Goal: Information Seeking & Learning: Learn about a topic

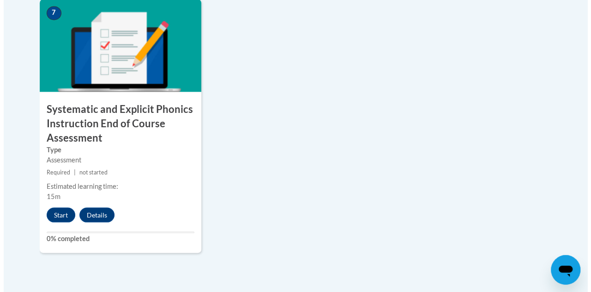
scroll to position [826, 0]
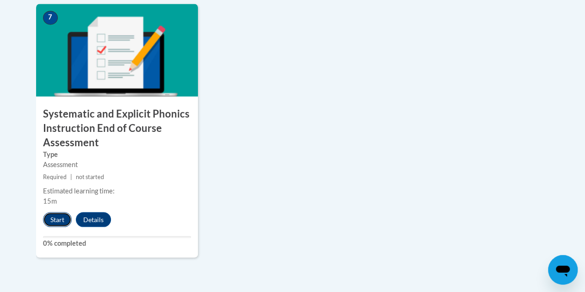
click at [49, 219] on button "Start" at bounding box center [57, 219] width 29 height 15
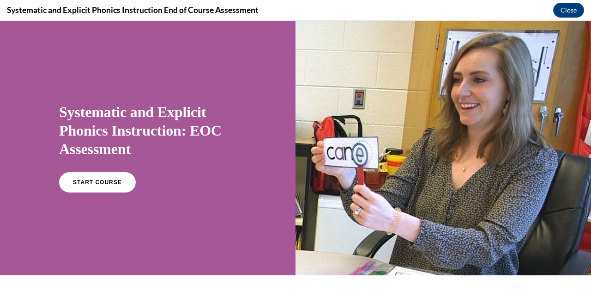
scroll to position [0, 0]
click at [94, 181] on span "START COURSE" at bounding box center [97, 182] width 51 height 7
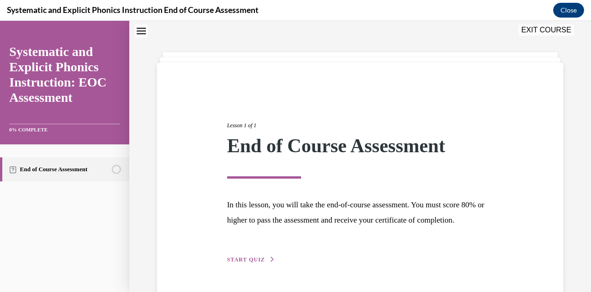
scroll to position [71, 0]
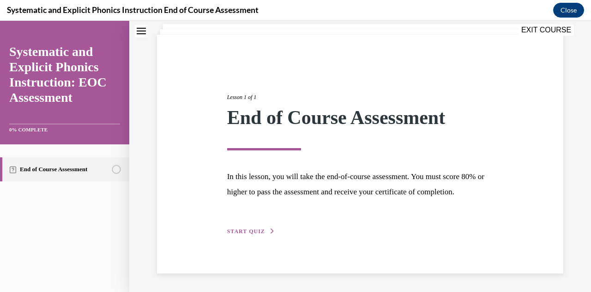
click at [238, 231] on span "START QUIZ" at bounding box center [246, 231] width 38 height 6
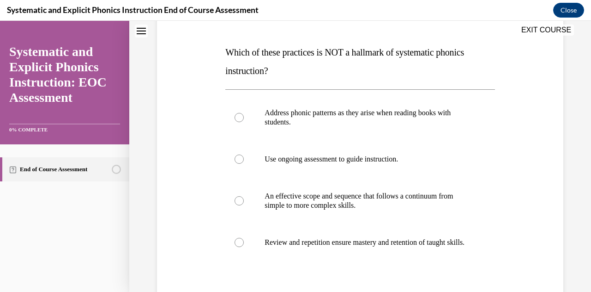
scroll to position [131, 0]
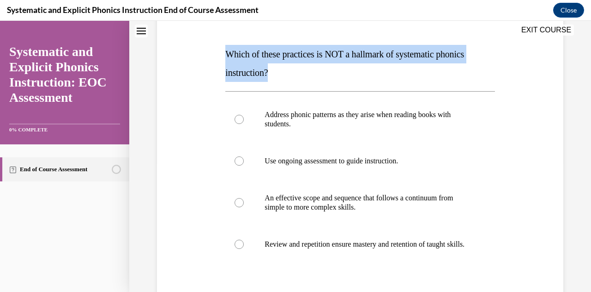
drag, startPoint x: 284, startPoint y: 75, endPoint x: 208, endPoint y: 43, distance: 82.6
click at [208, 43] on div "Question 01/10 Which of these practices is NOT a hallmark of systematic phonics…" at bounding box center [360, 174] width 411 height 408
copy span "Which of these practices is NOT a hallmark of systematic phonics instruction?"
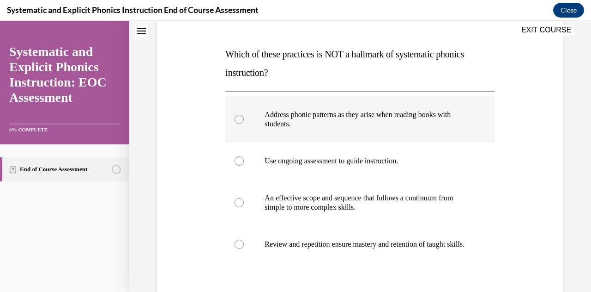
click at [239, 119] on div at bounding box center [239, 119] width 9 height 9
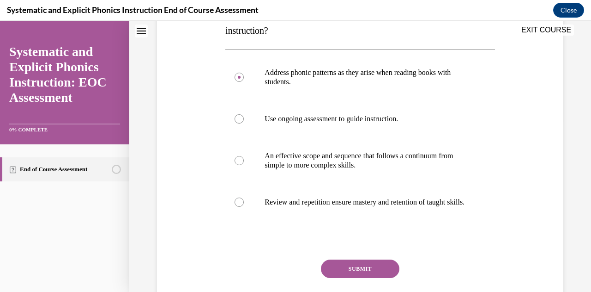
scroll to position [176, 0]
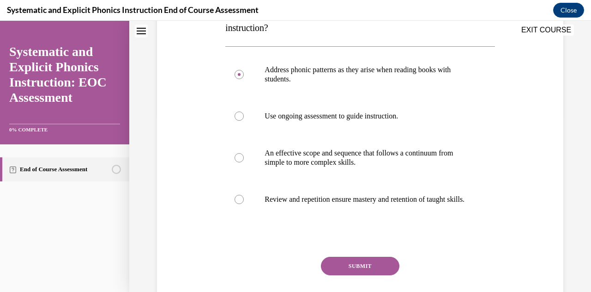
click at [381, 275] on button "SUBMIT" at bounding box center [360, 265] width 79 height 18
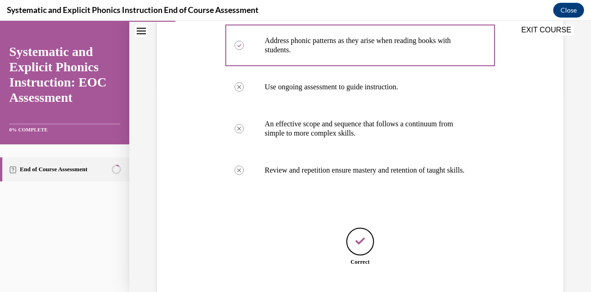
scroll to position [273, 0]
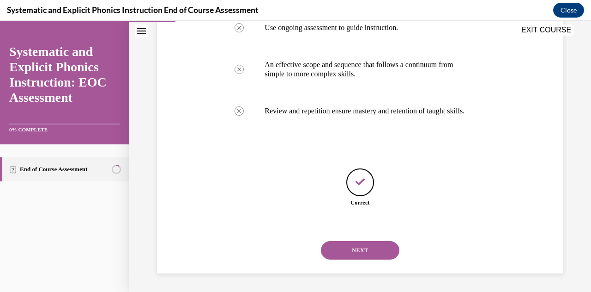
click at [380, 253] on button "NEXT" at bounding box center [360, 250] width 79 height 18
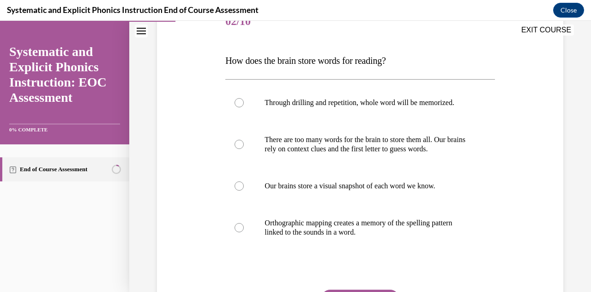
scroll to position [124, 0]
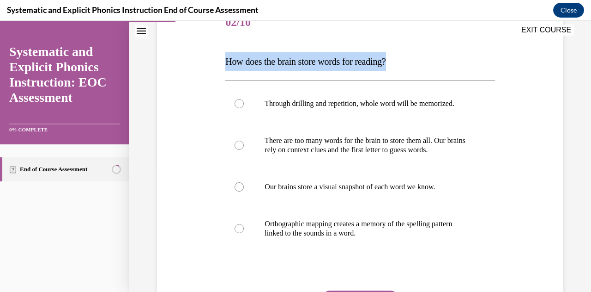
drag, startPoint x: 223, startPoint y: 58, endPoint x: 418, endPoint y: 64, distance: 194.6
click at [418, 64] on div "Question 02/10 How does the brain store words for reading? Through drilling and…" at bounding box center [360, 178] width 274 height 375
copy span "How does the brain store words for reading?"
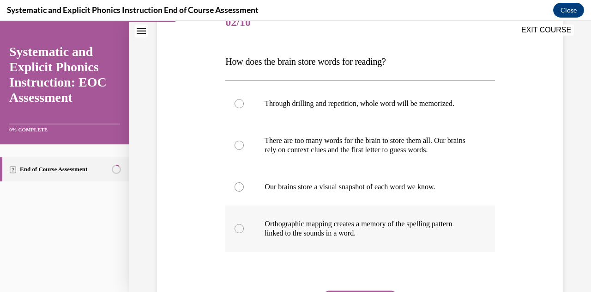
click at [239, 227] on div at bounding box center [239, 228] width 9 height 9
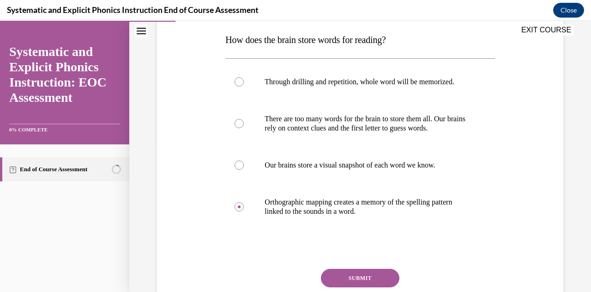
scroll to position [145, 0]
click at [388, 273] on button "SUBMIT" at bounding box center [360, 278] width 79 height 18
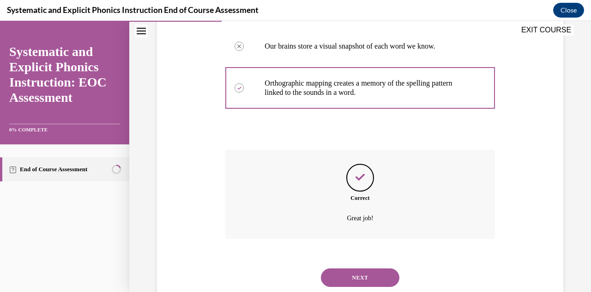
scroll to position [291, 0]
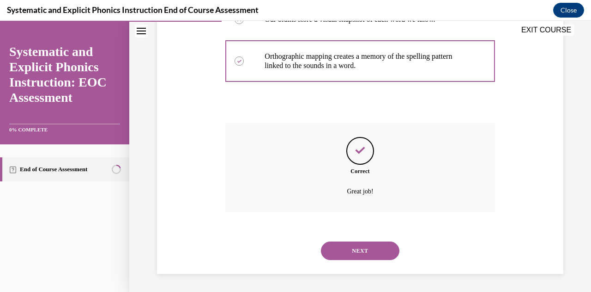
click at [352, 252] on button "NEXT" at bounding box center [360, 250] width 79 height 18
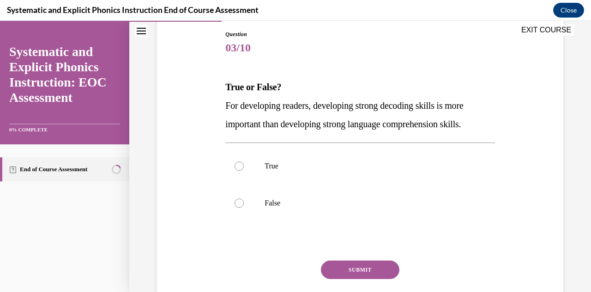
scroll to position [98, 0]
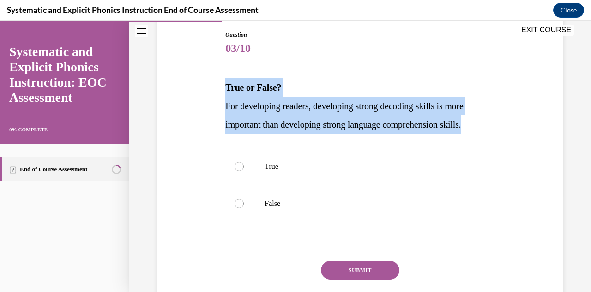
drag, startPoint x: 223, startPoint y: 84, endPoint x: 498, endPoint y: 123, distance: 277.3
click at [498, 123] on div "Question 03/10 True or False? For developing readers, developing strong decodin…" at bounding box center [360, 170] width 411 height 334
copy div "True or False? For developing readers, developing strong decoding skills is mor…"
click at [544, 109] on div "Question 03/10 True or False? For developing readers, developing strong decodin…" at bounding box center [360, 170] width 411 height 334
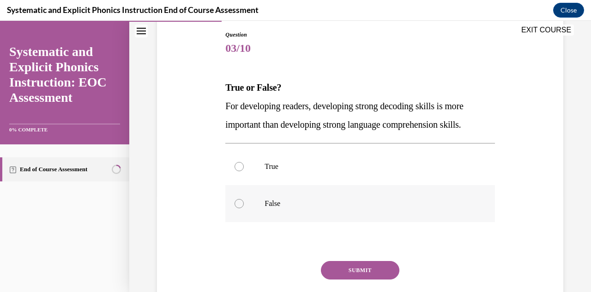
click at [238, 205] on div at bounding box center [239, 203] width 9 height 9
click at [370, 269] on button "SUBMIT" at bounding box center [360, 270] width 79 height 18
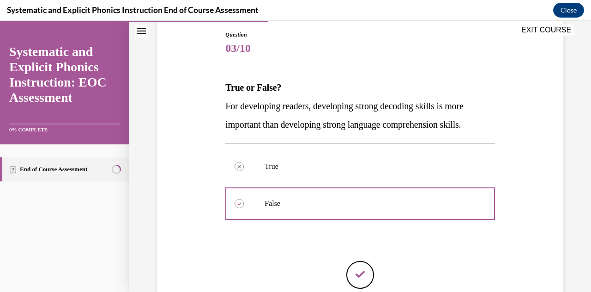
scroll to position [190, 0]
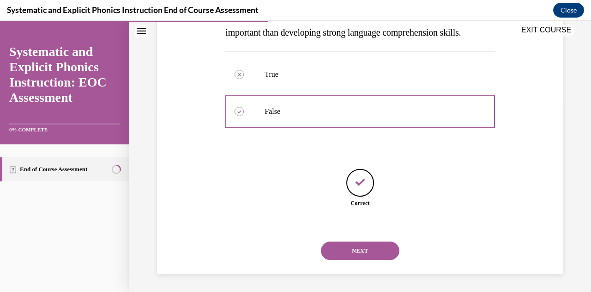
click at [369, 245] on button "NEXT" at bounding box center [360, 250] width 79 height 18
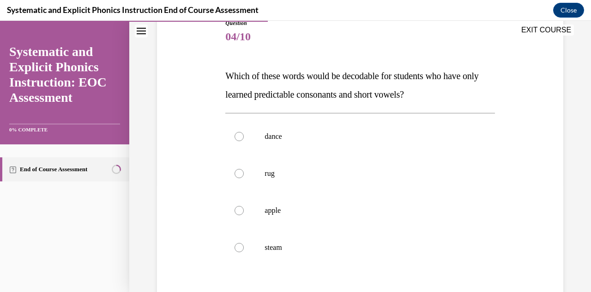
scroll to position [109, 0]
click at [235, 175] on div at bounding box center [239, 173] width 9 height 9
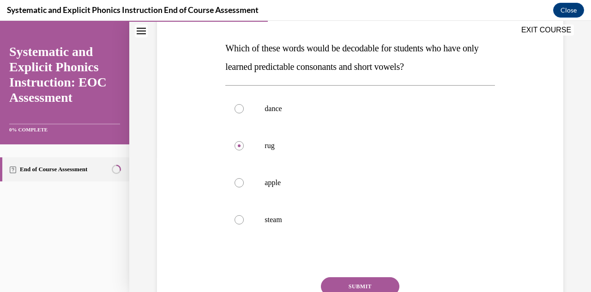
scroll to position [139, 0]
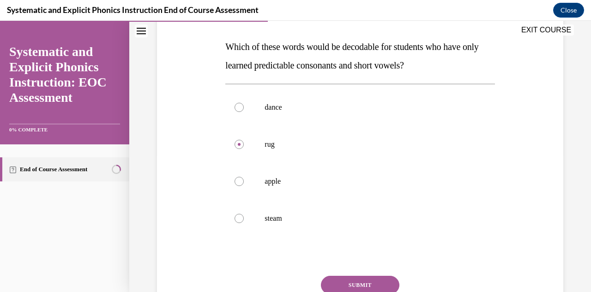
click at [362, 283] on button "SUBMIT" at bounding box center [360, 284] width 79 height 18
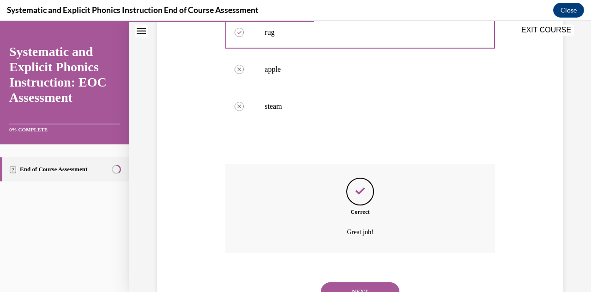
scroll to position [254, 0]
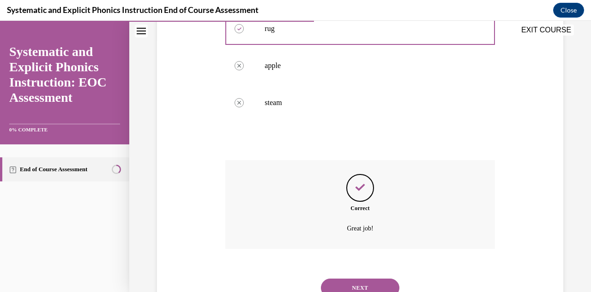
click at [379, 283] on button "NEXT" at bounding box center [360, 287] width 79 height 18
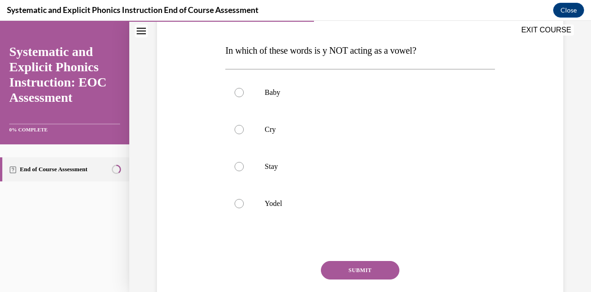
scroll to position [136, 0]
click at [239, 169] on div at bounding box center [239, 165] width 9 height 9
click at [383, 266] on button "SUBMIT" at bounding box center [360, 269] width 79 height 18
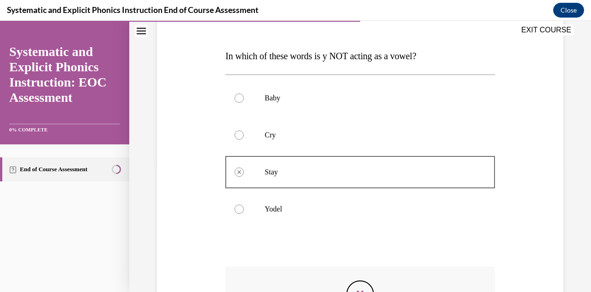
scroll to position [129, 0]
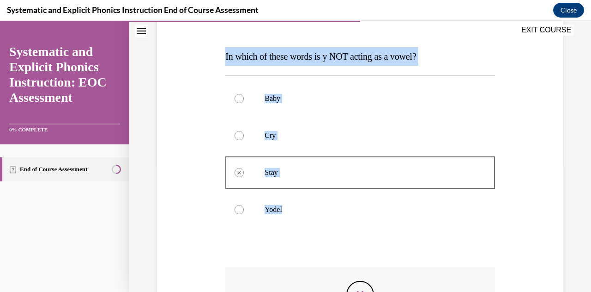
drag, startPoint x: 221, startPoint y: 54, endPoint x: 426, endPoint y: 231, distance: 271.0
click at [426, 231] on div "Question 05/10 In which of these words is y NOT acting as a vowel? Baby Cry Sta…" at bounding box center [360, 194] width 411 height 445
copy div "In which of these words is y NOT acting as a vowel? Baby Cry Stay Incorrectly s…"
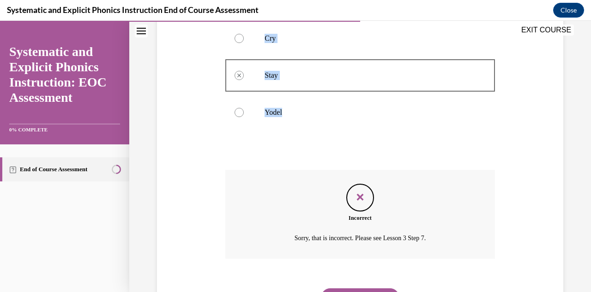
scroll to position [273, 0]
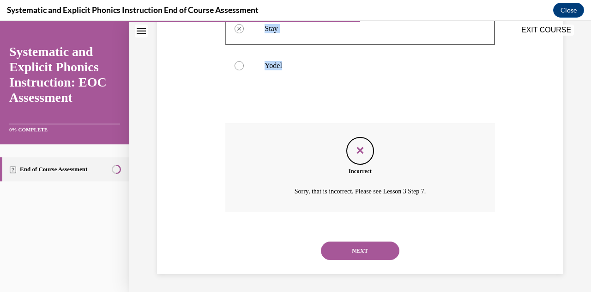
click at [358, 251] on button "NEXT" at bounding box center [360, 250] width 79 height 18
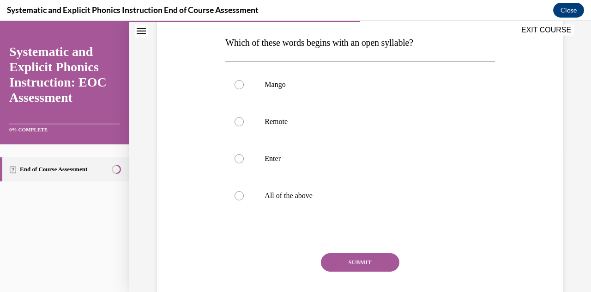
scroll to position [141, 0]
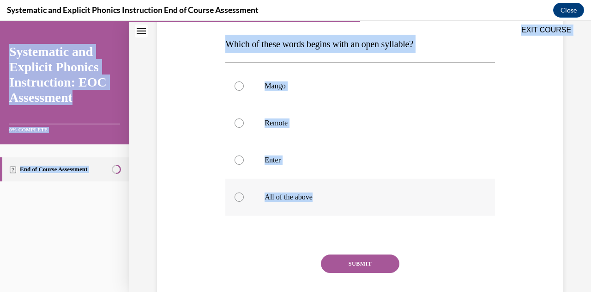
drag, startPoint x: 219, startPoint y: 37, endPoint x: 348, endPoint y: 197, distance: 206.1
click at [348, 197] on div "EXIT COURSE Systematic and Explicit Phonics Instruction: EOC Assessment 0% COMP…" at bounding box center [295, 156] width 591 height 271
copy div "EXIT COURSE Systematic and Explicit Phonics Instruction: EOC Assessment 0% COMP…"
click at [391, 117] on div at bounding box center [360, 122] width 269 height 37
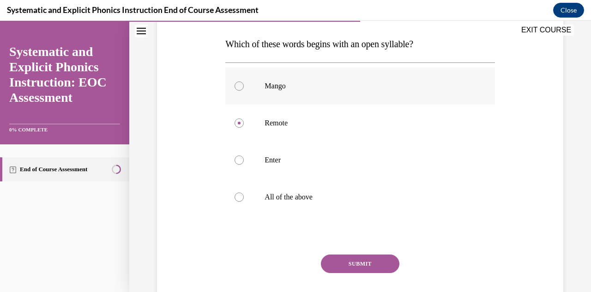
click at [240, 84] on div at bounding box center [239, 85] width 9 height 9
click at [357, 264] on button "SUBMIT" at bounding box center [360, 263] width 79 height 18
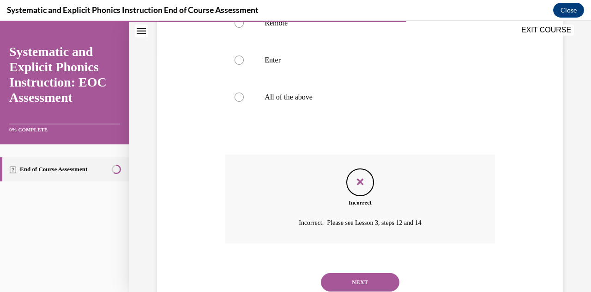
scroll to position [273, 0]
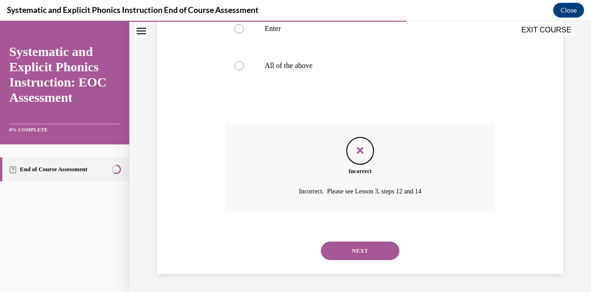
click at [357, 254] on button "NEXT" at bounding box center [360, 250] width 79 height 18
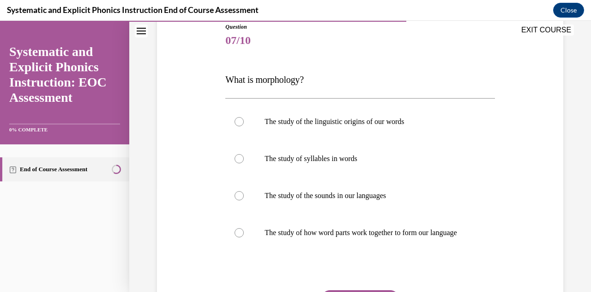
scroll to position [105, 0]
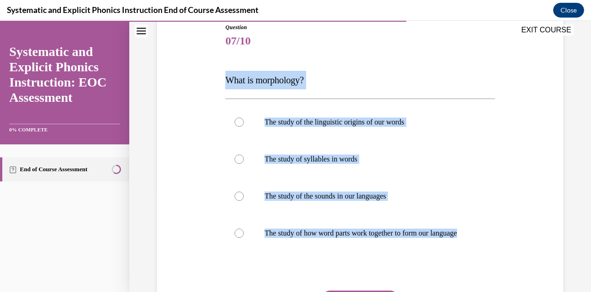
drag, startPoint x: 219, startPoint y: 73, endPoint x: 514, endPoint y: 255, distance: 346.0
click at [514, 255] on div "Question 07/10 What is morphology? The study of the linguistic origins of our w…" at bounding box center [360, 180] width 411 height 371
copy div "What is morphology? The study of the linguistic origins of our words The study …"
click at [238, 236] on div at bounding box center [239, 232] width 9 height 9
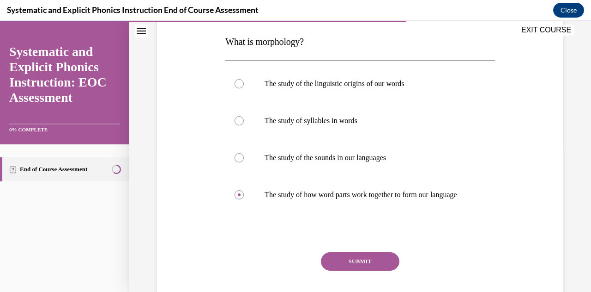
scroll to position [146, 0]
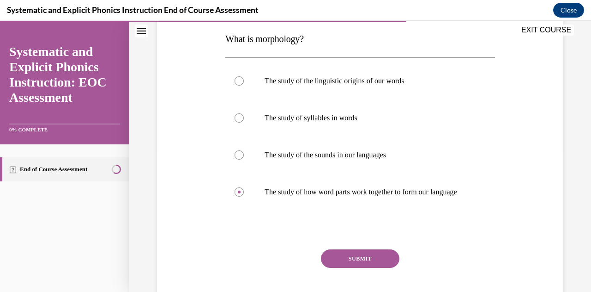
click at [367, 263] on button "SUBMIT" at bounding box center [360, 258] width 79 height 18
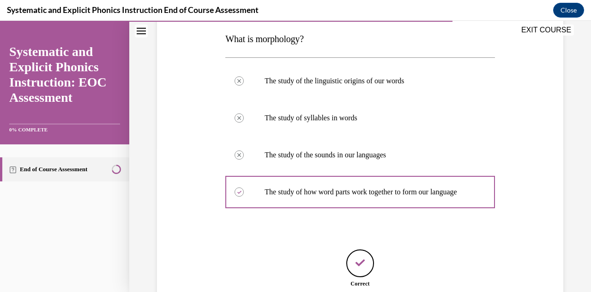
scroll to position [236, 0]
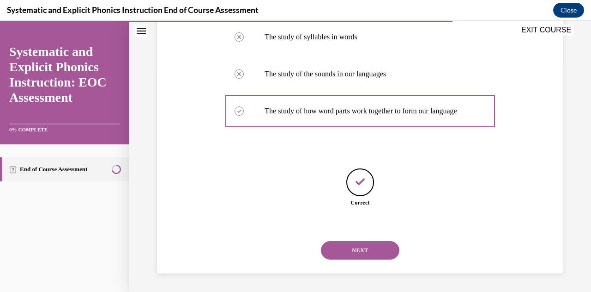
click at [358, 252] on button "NEXT" at bounding box center [360, 250] width 79 height 18
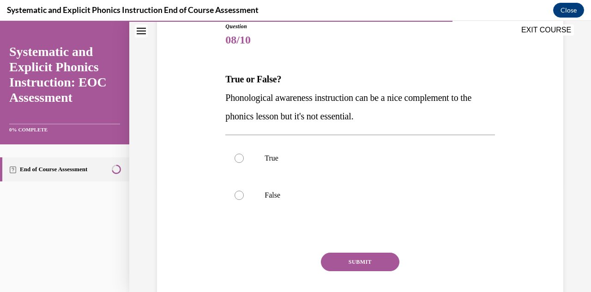
scroll to position [107, 0]
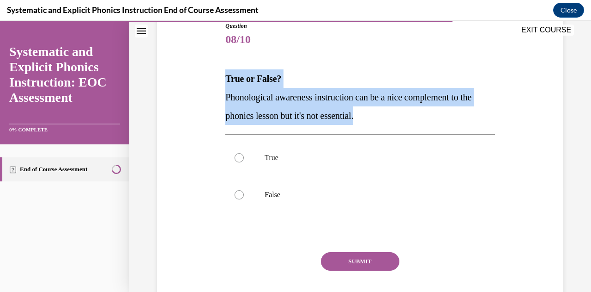
drag, startPoint x: 212, startPoint y: 66, endPoint x: 506, endPoint y: 110, distance: 297.1
click at [506, 110] on div "Question 08/10 True or False? Phonological awareness instruction can be a nice …" at bounding box center [360, 161] width 411 height 334
copy div "True or False? Phonological awareness instruction can be a nice complement to t…"
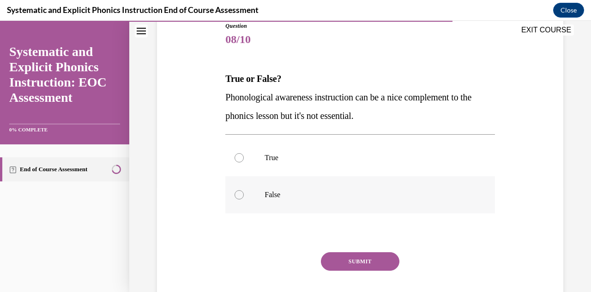
click at [238, 195] on div at bounding box center [239, 194] width 9 height 9
click at [359, 260] on button "SUBMIT" at bounding box center [360, 261] width 79 height 18
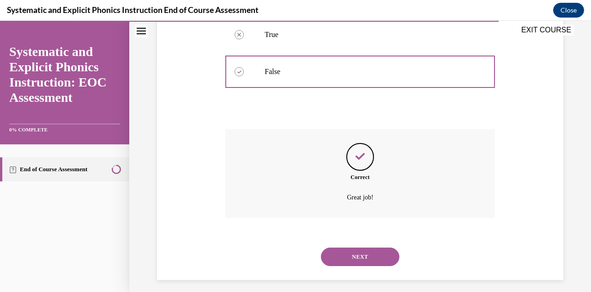
scroll to position [236, 0]
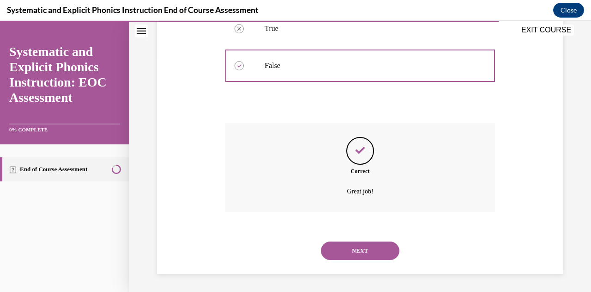
click at [366, 246] on button "NEXT" at bounding box center [360, 250] width 79 height 18
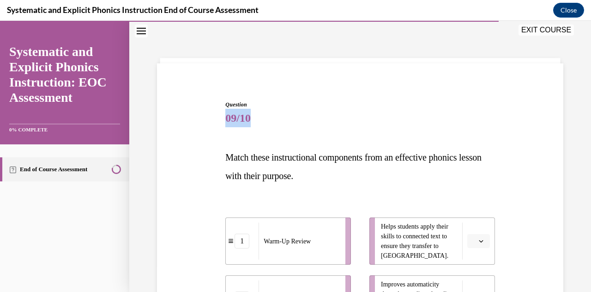
drag, startPoint x: 584, startPoint y: 85, endPoint x: 590, endPoint y: 109, distance: 24.9
click at [584, 109] on div "Home Question 08/10 True or False? Phonological awareness instruction can be a …" at bounding box center [360, 156] width 462 height 271
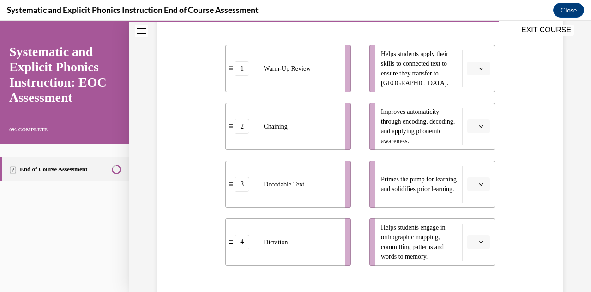
scroll to position [202, 0]
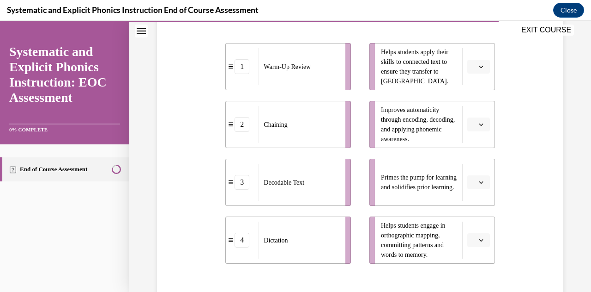
click at [479, 183] on icon "button" at bounding box center [481, 182] width 5 height 5
click at [468, 220] on span "1" at bounding box center [469, 220] width 3 height 7
click at [479, 123] on icon "button" at bounding box center [481, 124] width 4 height 2
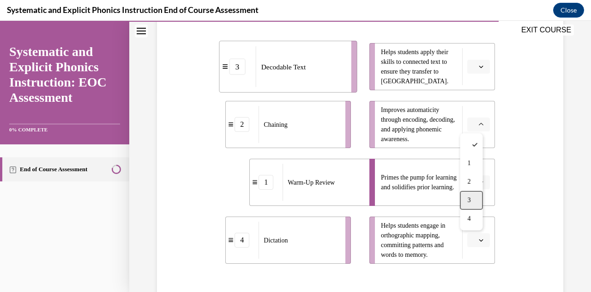
click at [468, 198] on span "3" at bounding box center [469, 199] width 3 height 7
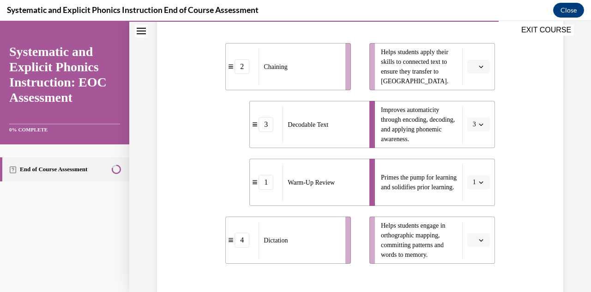
click at [477, 244] on button "button" at bounding box center [479, 240] width 23 height 14
click at [468, 185] on span "2" at bounding box center [469, 181] width 3 height 7
click at [471, 66] on button "button" at bounding box center [479, 67] width 23 height 14
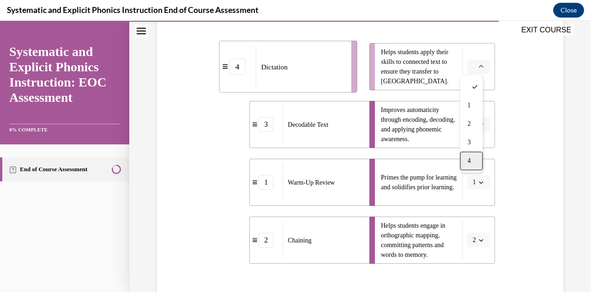
click at [468, 158] on span "4" at bounding box center [469, 160] width 3 height 7
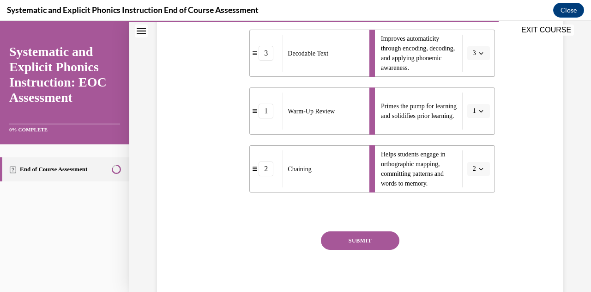
scroll to position [279, 0]
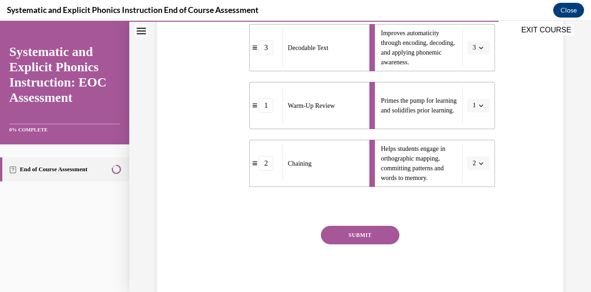
click at [365, 244] on div "SUBMIT NEXT" at bounding box center [360, 264] width 269 height 76
click at [358, 236] on button "SUBMIT" at bounding box center [360, 235] width 79 height 18
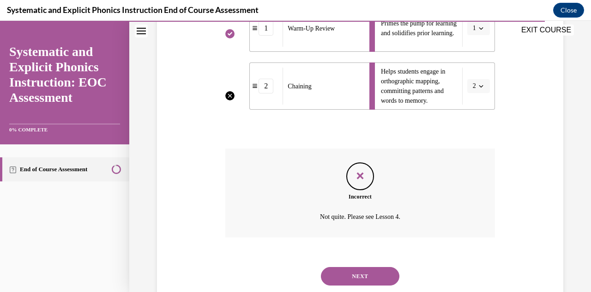
scroll to position [382, 0]
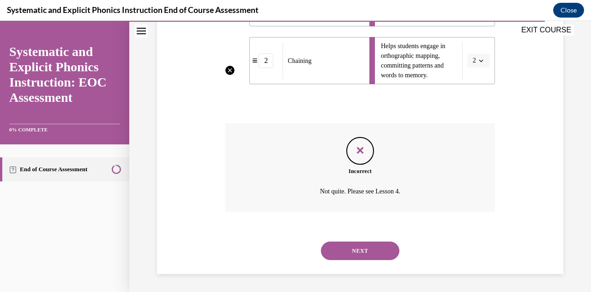
click at [366, 251] on button "NEXT" at bounding box center [360, 250] width 79 height 18
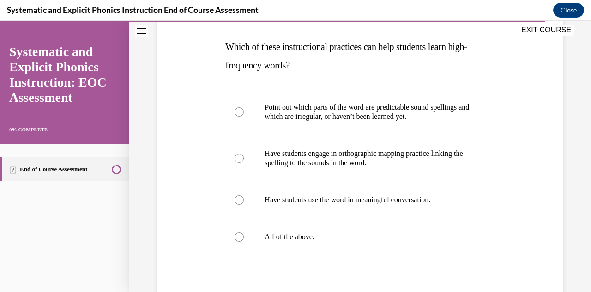
scroll to position [140, 0]
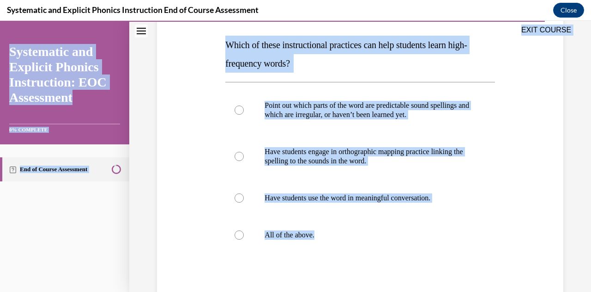
drag, startPoint x: 220, startPoint y: 40, endPoint x: 470, endPoint y: 253, distance: 328.1
click at [470, 253] on div "EXIT COURSE Systematic and Explicit Phonics Instruction: EOC Assessment 0% COMP…" at bounding box center [295, 156] width 591 height 271
click at [237, 235] on div at bounding box center [239, 234] width 9 height 9
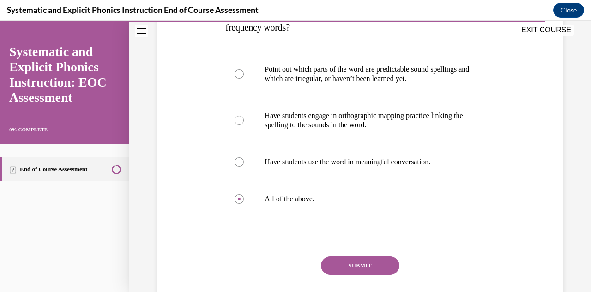
scroll to position [207, 0]
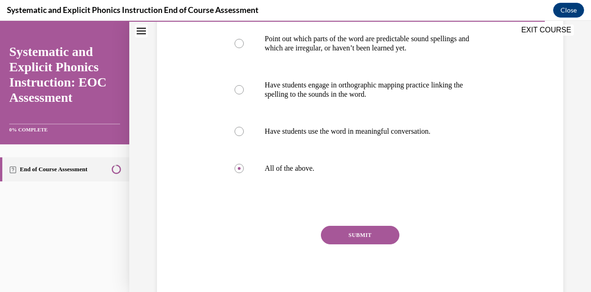
click at [338, 234] on button "SUBMIT" at bounding box center [360, 235] width 79 height 18
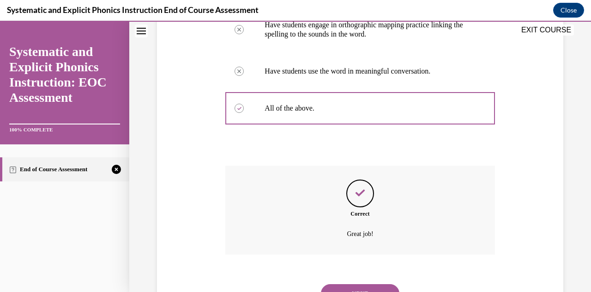
scroll to position [276, 0]
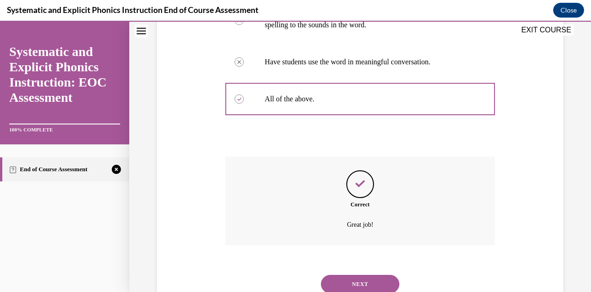
click at [376, 280] on button "NEXT" at bounding box center [360, 283] width 79 height 18
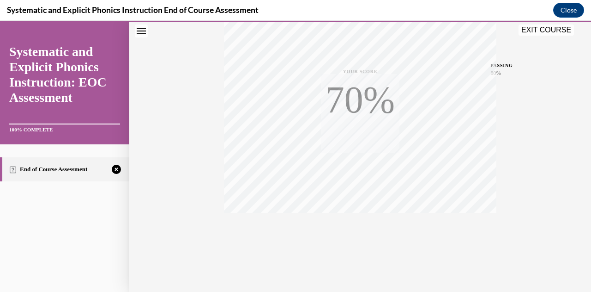
scroll to position [202, 0]
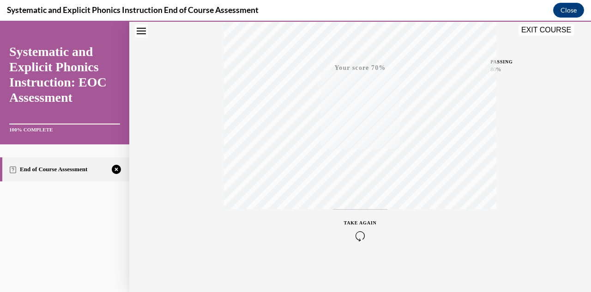
click at [356, 232] on icon "button" at bounding box center [360, 236] width 33 height 10
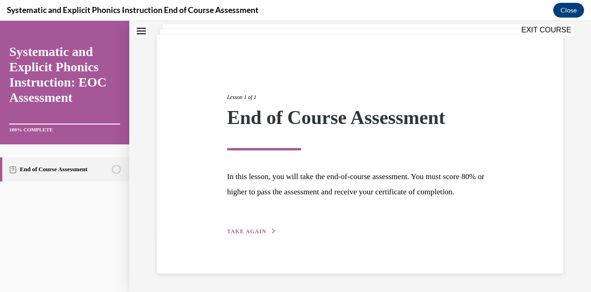
click at [248, 230] on span "TAKE AGAIN" at bounding box center [246, 231] width 39 height 6
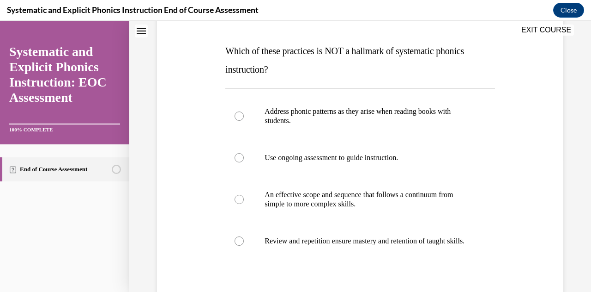
scroll to position [135, 0]
click at [239, 111] on div at bounding box center [239, 115] width 9 height 9
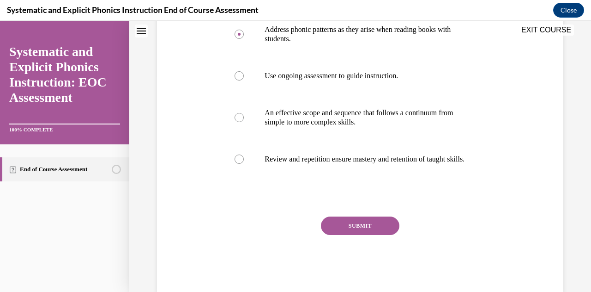
click at [354, 232] on button "SUBMIT" at bounding box center [360, 225] width 79 height 18
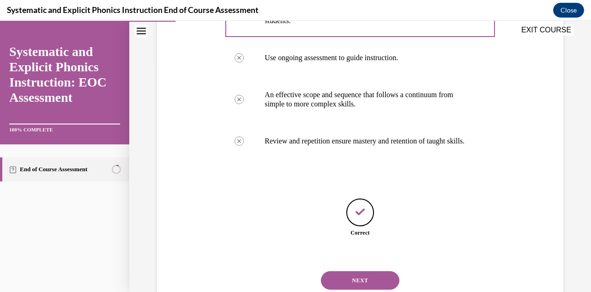
scroll to position [273, 0]
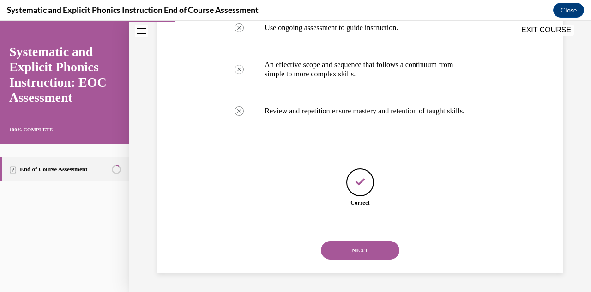
click at [364, 253] on button "NEXT" at bounding box center [360, 250] width 79 height 18
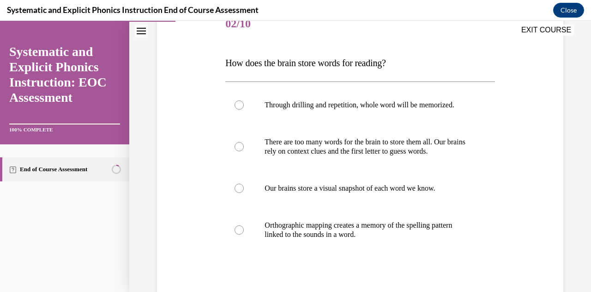
scroll to position [121, 0]
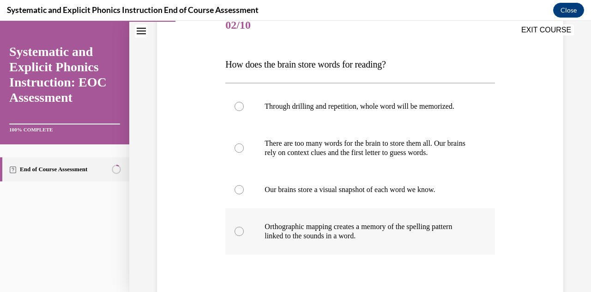
click at [239, 235] on div at bounding box center [360, 231] width 269 height 46
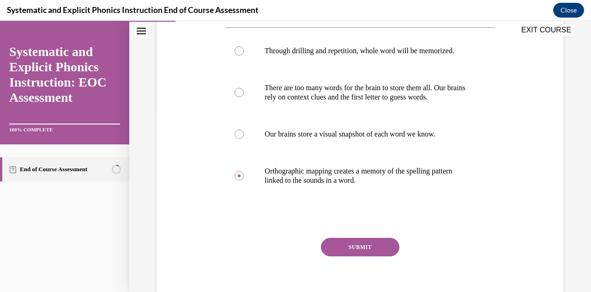
scroll to position [189, 0]
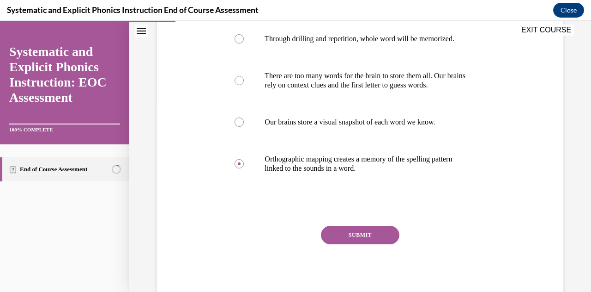
click at [362, 238] on button "SUBMIT" at bounding box center [360, 235] width 79 height 18
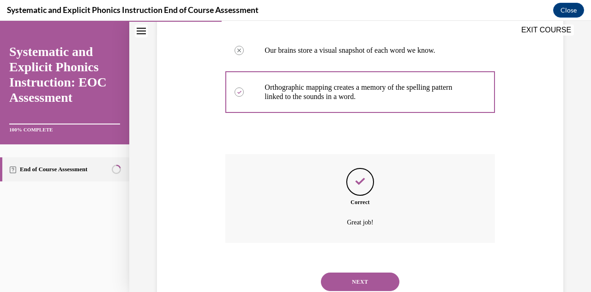
scroll to position [263, 0]
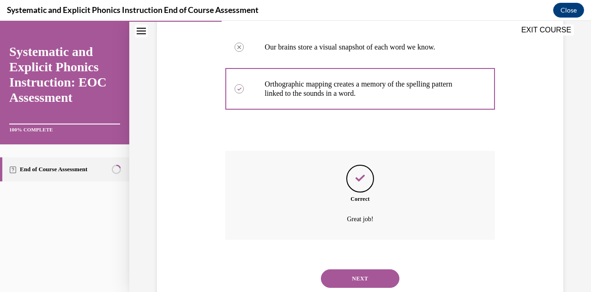
click at [360, 280] on button "NEXT" at bounding box center [360, 278] width 79 height 18
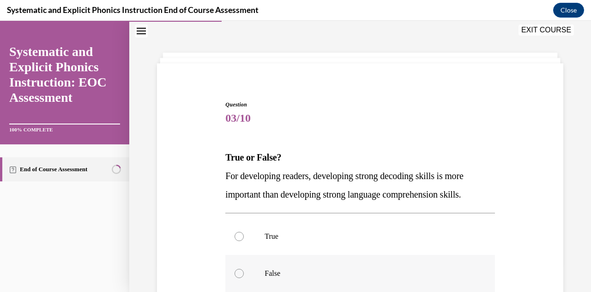
click at [241, 271] on div at bounding box center [239, 272] width 9 height 9
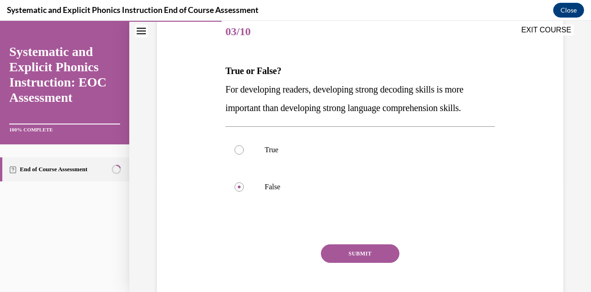
scroll to position [116, 0]
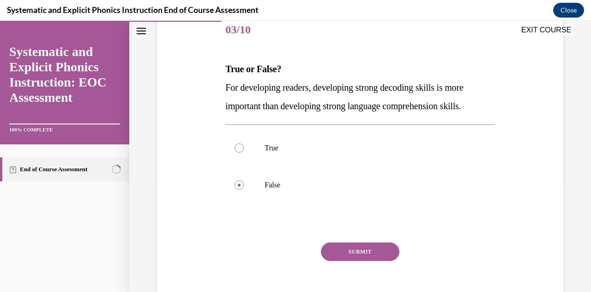
click at [346, 249] on button "SUBMIT" at bounding box center [360, 251] width 79 height 18
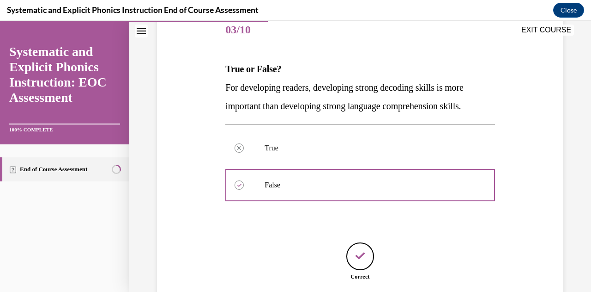
scroll to position [190, 0]
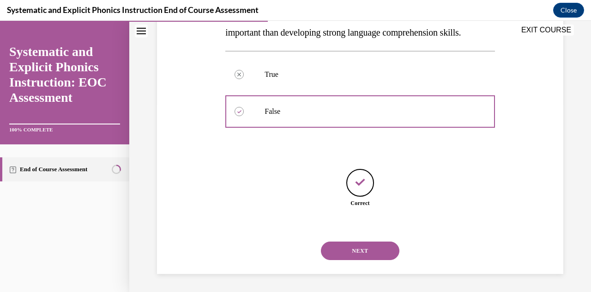
click at [344, 252] on button "NEXT" at bounding box center [360, 250] width 79 height 18
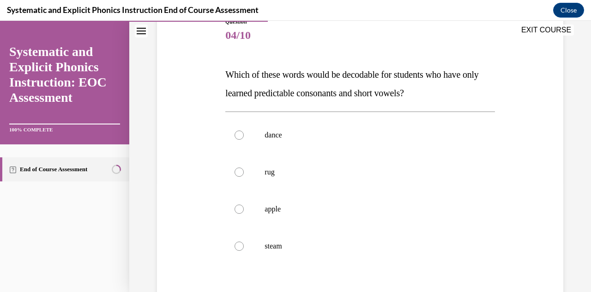
scroll to position [111, 0]
click at [238, 171] on div at bounding box center [239, 171] width 9 height 9
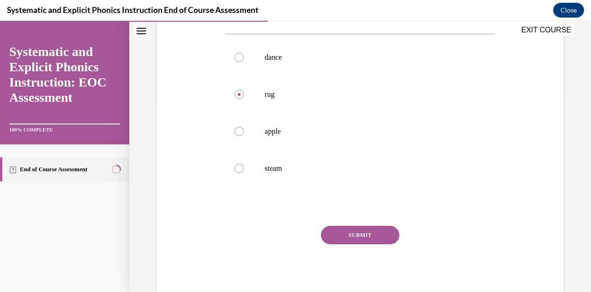
click at [368, 232] on button "SUBMIT" at bounding box center [360, 235] width 79 height 18
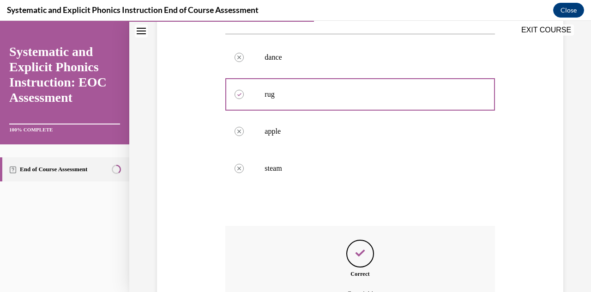
click at [368, 232] on div "Question 04/10 Which of these words would be decodable for students who have on…" at bounding box center [360, 158] width 269 height 436
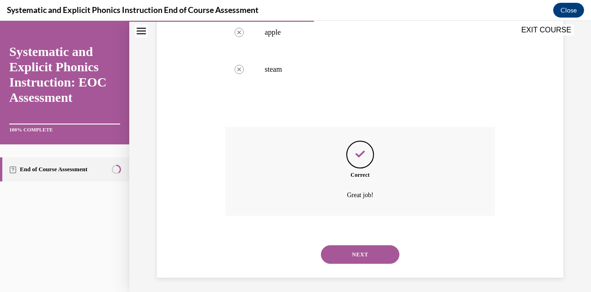
click at [376, 256] on button "NEXT" at bounding box center [360, 254] width 79 height 18
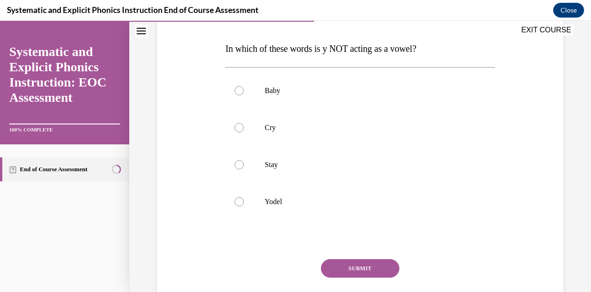
scroll to position [151, 0]
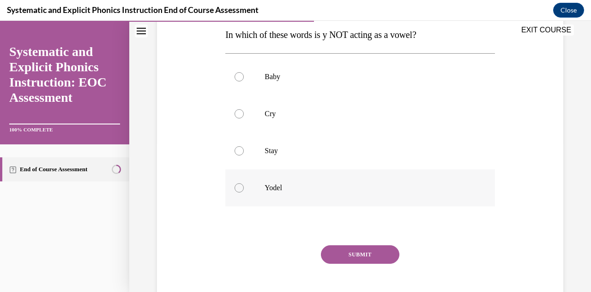
click at [237, 186] on div at bounding box center [239, 187] width 9 height 9
click at [352, 255] on button "SUBMIT" at bounding box center [360, 254] width 79 height 18
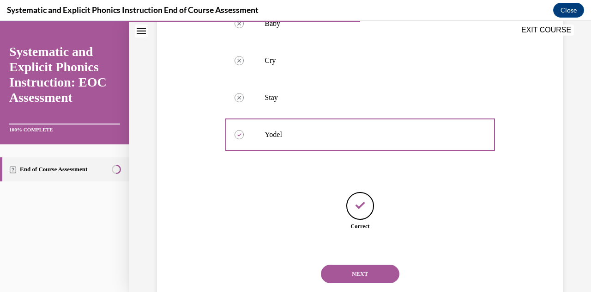
scroll to position [227, 0]
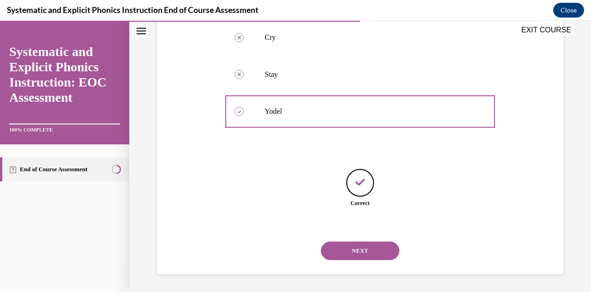
click at [352, 252] on button "NEXT" at bounding box center [360, 250] width 79 height 18
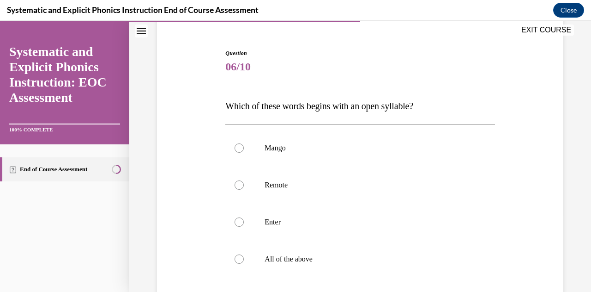
scroll to position [96, 0]
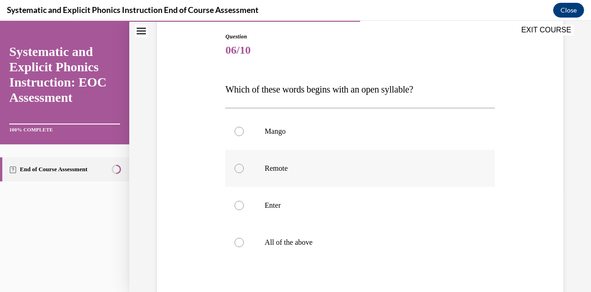
click at [237, 171] on div at bounding box center [239, 168] width 9 height 9
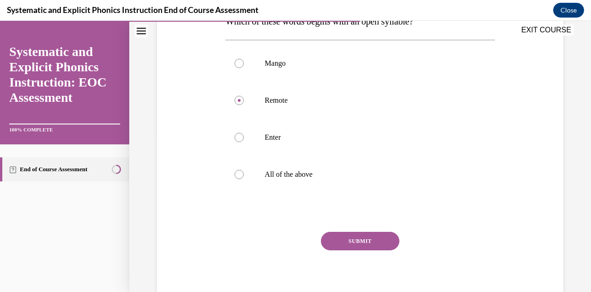
scroll to position [168, 0]
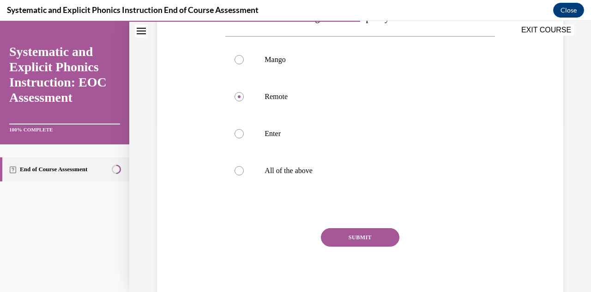
click at [381, 237] on button "SUBMIT" at bounding box center [360, 237] width 79 height 18
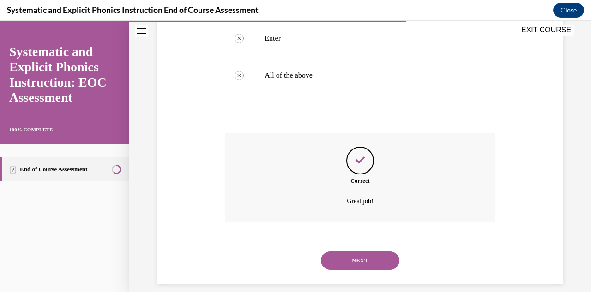
scroll to position [273, 0]
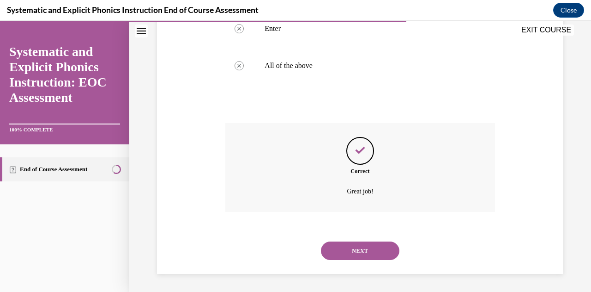
click at [349, 247] on button "NEXT" at bounding box center [360, 250] width 79 height 18
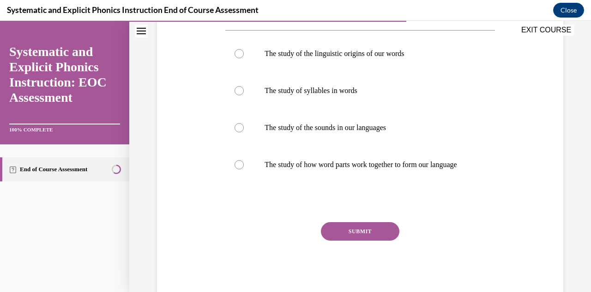
scroll to position [168, 0]
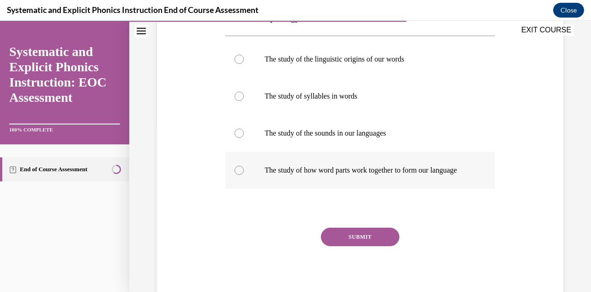
click at [238, 174] on div at bounding box center [239, 169] width 9 height 9
click at [375, 241] on button "SUBMIT" at bounding box center [360, 236] width 79 height 18
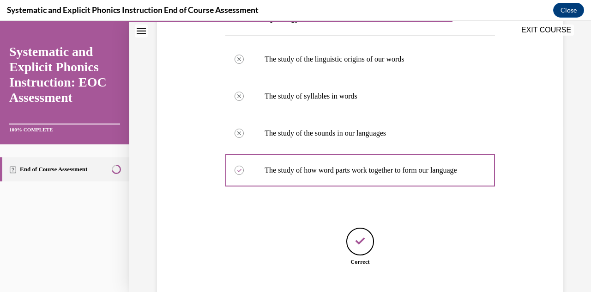
scroll to position [236, 0]
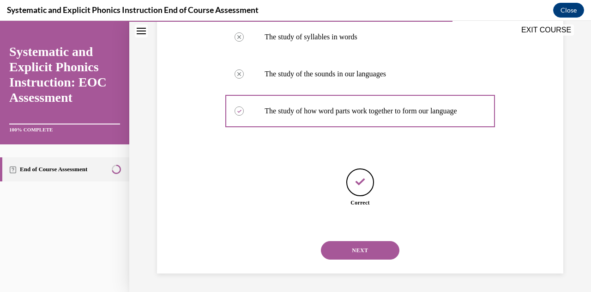
click at [372, 249] on button "NEXT" at bounding box center [360, 250] width 79 height 18
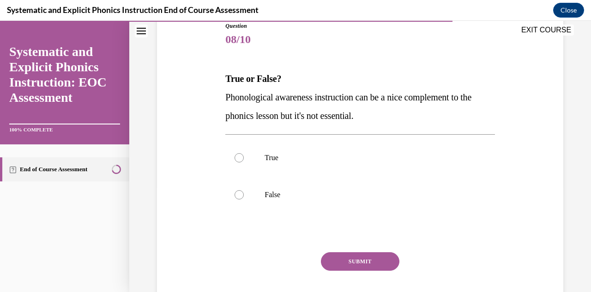
scroll to position [106, 0]
click at [235, 194] on div at bounding box center [239, 194] width 9 height 9
click at [349, 260] on button "SUBMIT" at bounding box center [360, 261] width 79 height 18
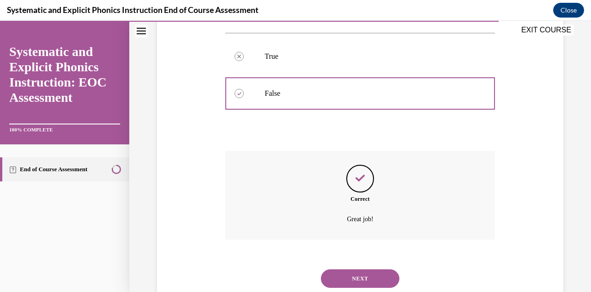
scroll to position [214, 0]
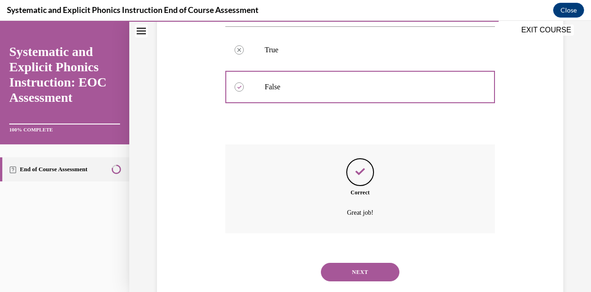
click at [383, 269] on button "NEXT" at bounding box center [360, 271] width 79 height 18
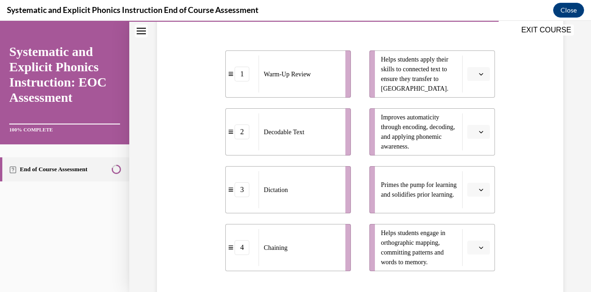
scroll to position [194, 0]
click at [478, 193] on span "button" at bounding box center [481, 190] width 6 height 6
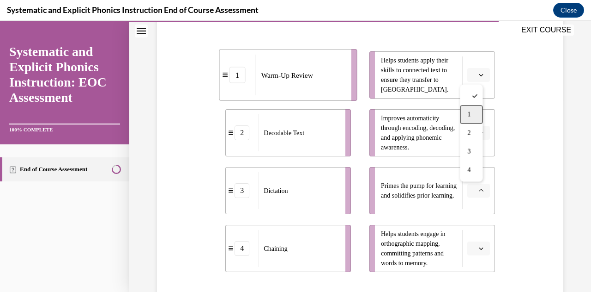
click at [468, 117] on span "1" at bounding box center [469, 114] width 3 height 7
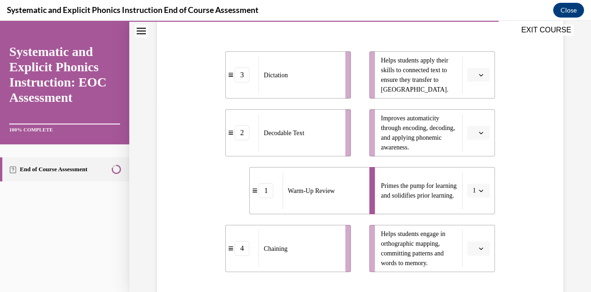
click at [479, 74] on icon "button" at bounding box center [481, 75] width 5 height 5
click at [469, 147] on span "3" at bounding box center [469, 150] width 3 height 7
click at [475, 128] on button "button" at bounding box center [479, 133] width 23 height 14
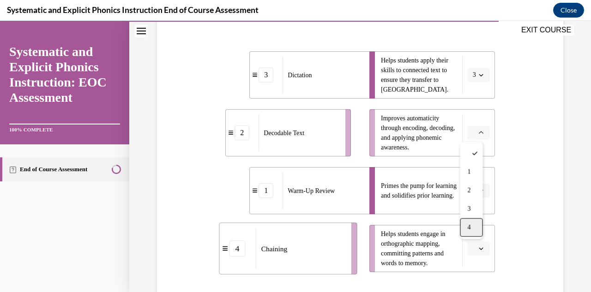
click at [468, 230] on span "4" at bounding box center [469, 226] width 3 height 7
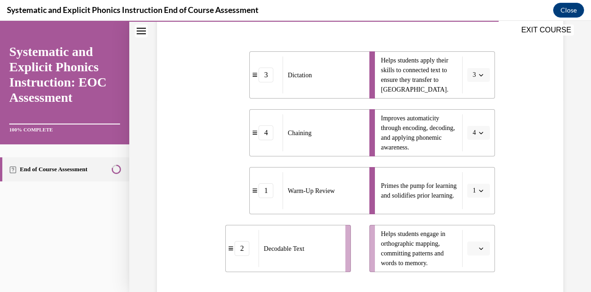
click at [478, 245] on span "button" at bounding box center [481, 248] width 6 height 6
click at [469, 194] on span "2" at bounding box center [469, 190] width 3 height 7
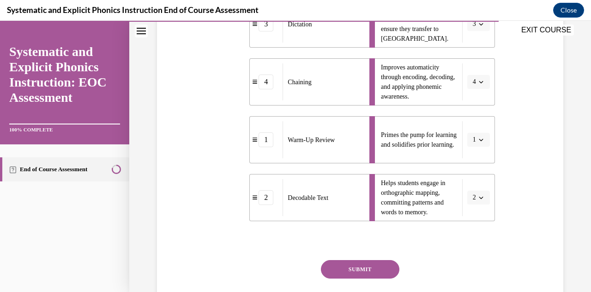
scroll to position [244, 0]
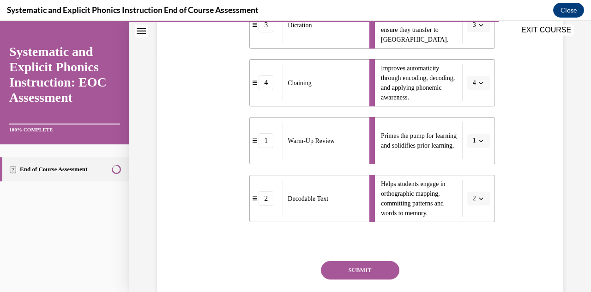
click at [372, 275] on button "SUBMIT" at bounding box center [360, 270] width 79 height 18
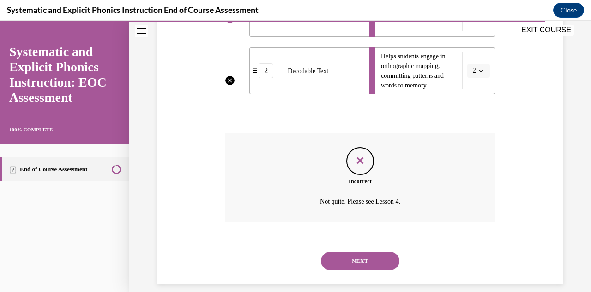
scroll to position [382, 0]
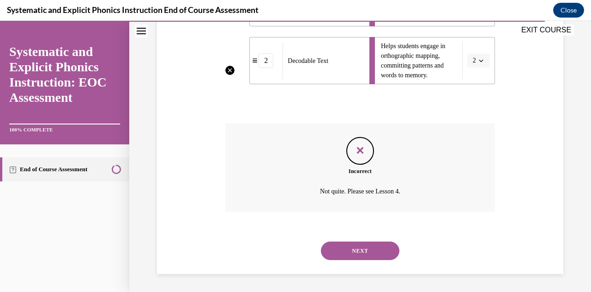
click at [360, 251] on button "NEXT" at bounding box center [360, 250] width 79 height 18
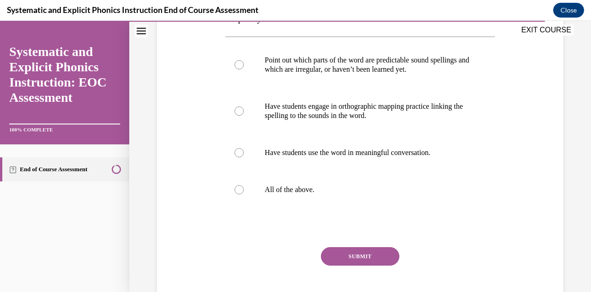
scroll to position [181, 0]
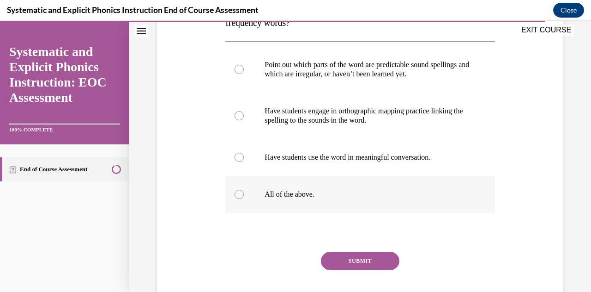
click at [240, 195] on div at bounding box center [239, 193] width 9 height 9
click at [351, 263] on button "SUBMIT" at bounding box center [360, 260] width 79 height 18
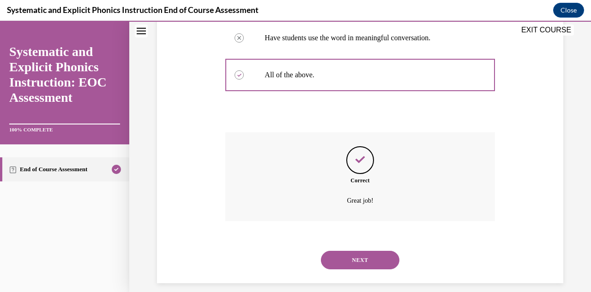
scroll to position [310, 0]
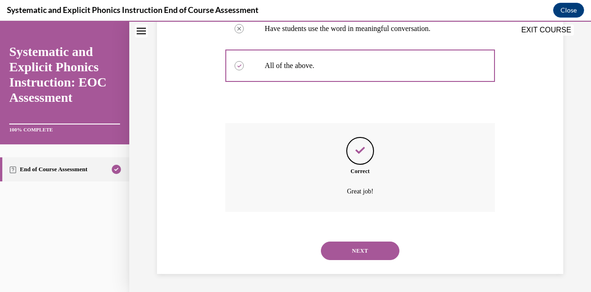
click at [378, 249] on button "NEXT" at bounding box center [360, 250] width 79 height 18
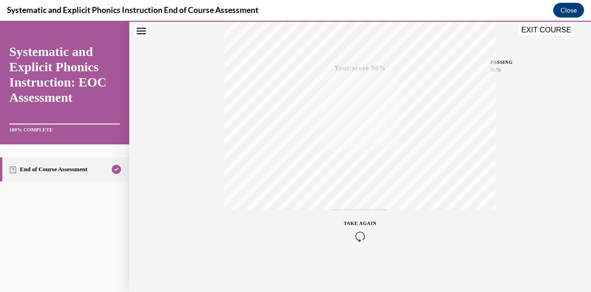
scroll to position [202, 0]
click at [558, 33] on button "EXIT COURSE" at bounding box center [546, 29] width 55 height 11
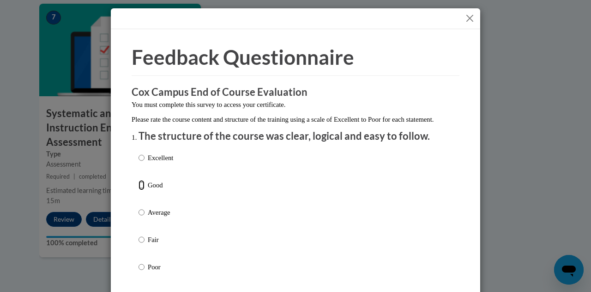
click at [139, 190] on input "Good" at bounding box center [142, 185] width 6 height 10
radio input "true"
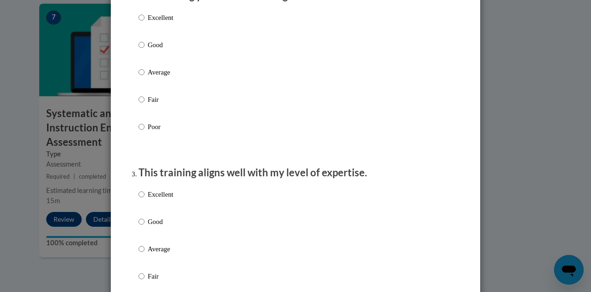
scroll to position [339, 0]
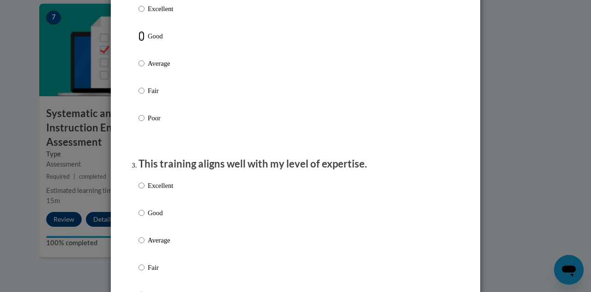
click at [139, 41] on input "Good" at bounding box center [142, 36] width 6 height 10
radio input "true"
click at [139, 218] on input "Good" at bounding box center [142, 212] width 6 height 10
radio input "true"
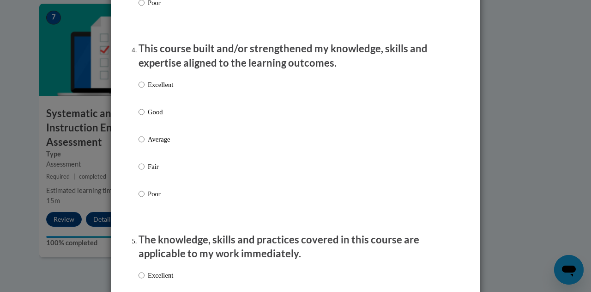
scroll to position [627, 0]
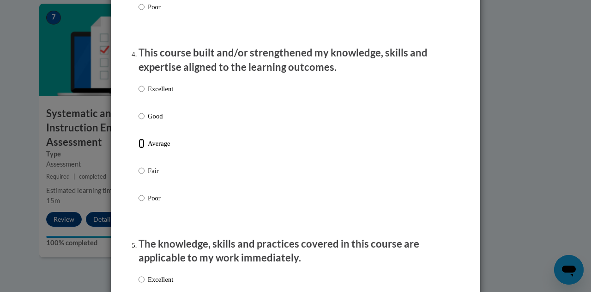
click at [139, 148] on input "Average" at bounding box center [142, 143] width 6 height 10
radio input "true"
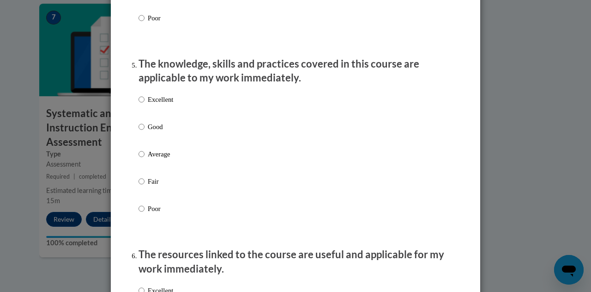
scroll to position [825, 0]
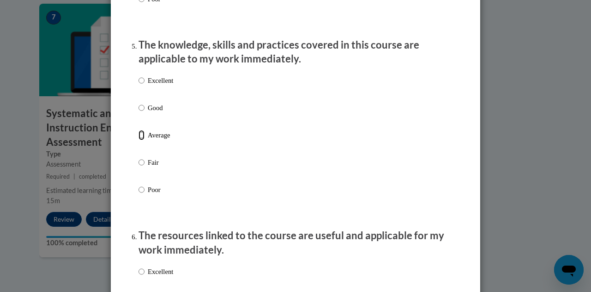
click at [139, 140] on input "Average" at bounding box center [142, 135] width 6 height 10
radio input "true"
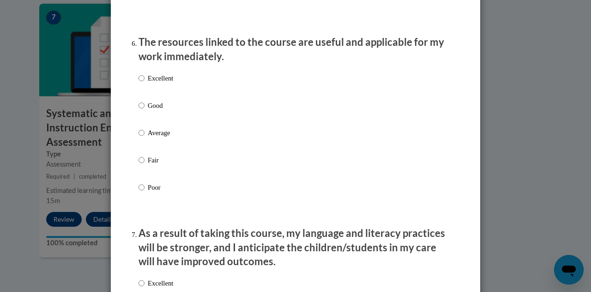
scroll to position [1029, 0]
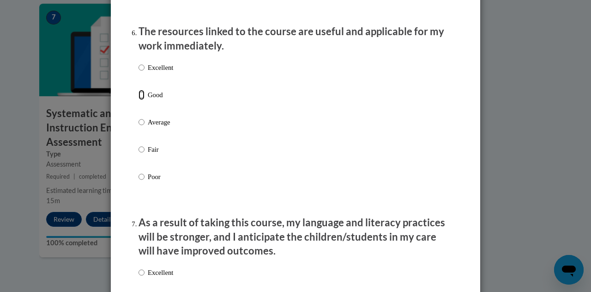
click at [139, 100] on input "Good" at bounding box center [142, 95] width 6 height 10
radio input "true"
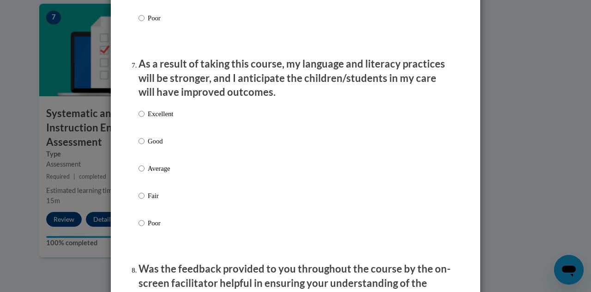
scroll to position [1194, 0]
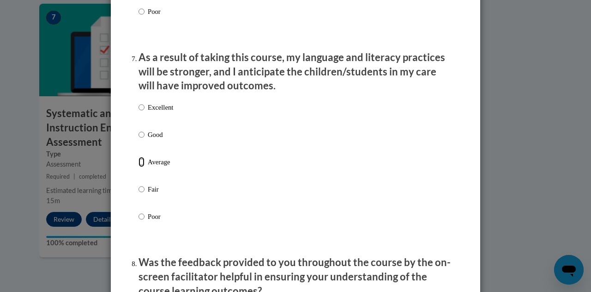
click at [139, 167] on input "Average" at bounding box center [142, 162] width 6 height 10
radio input "true"
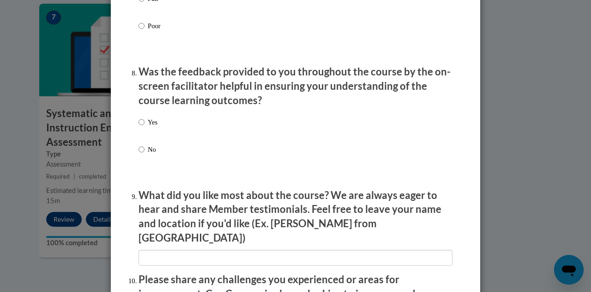
scroll to position [1386, 0]
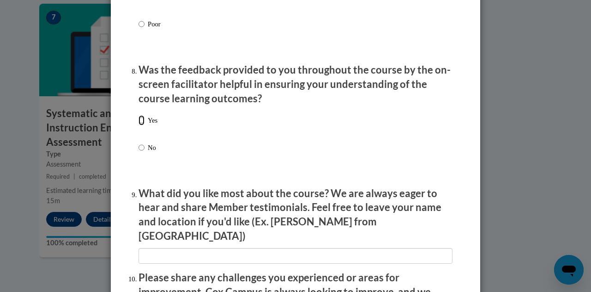
click at [139, 125] on input "Yes" at bounding box center [142, 120] width 6 height 10
radio input "true"
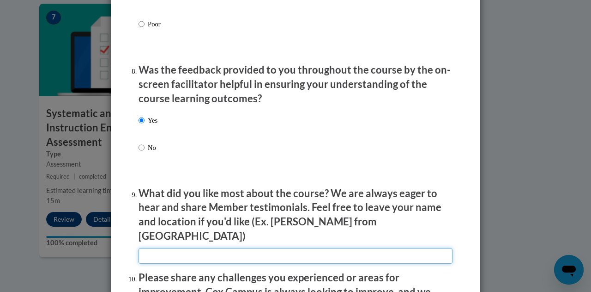
click at [264, 251] on input "textbox" at bounding box center [296, 256] width 314 height 16
type input "online training"
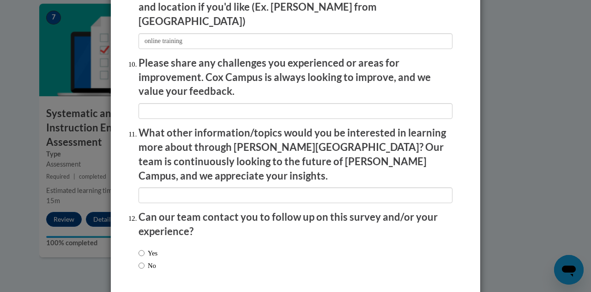
scroll to position [1630, 0]
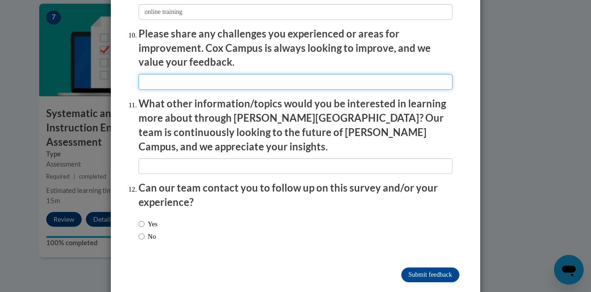
click at [423, 74] on input "textbox" at bounding box center [296, 82] width 314 height 16
type input "N/A"
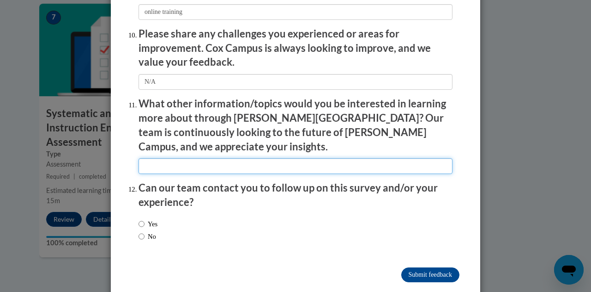
click at [335, 158] on input "textbox" at bounding box center [296, 166] width 314 height 16
type input "N/A"
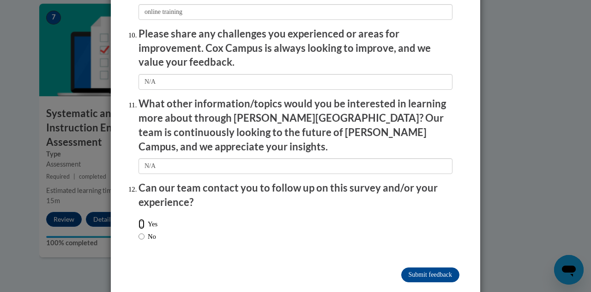
click at [139, 219] on input "Yes" at bounding box center [142, 224] width 6 height 10
radio input "true"
click at [140, 231] on input "No" at bounding box center [142, 236] width 6 height 10
radio input "true"
click at [420, 267] on input "Submit feedback" at bounding box center [431, 274] width 58 height 15
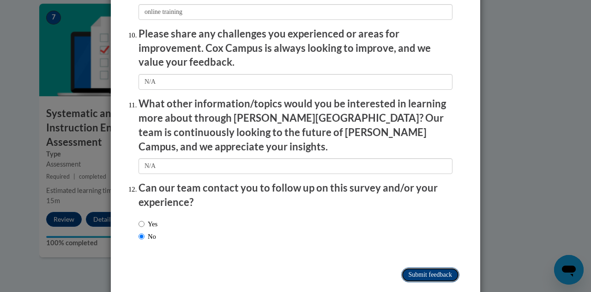
click at [420, 267] on input "Submitting" at bounding box center [431, 274] width 58 height 15
click at [409, 267] on input "Submitting" at bounding box center [431, 274] width 58 height 15
